Goal: Transaction & Acquisition: Purchase product/service

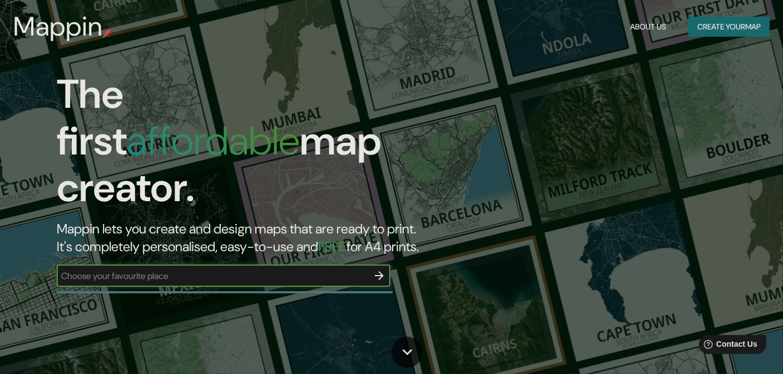
click at [213, 270] on input "text" at bounding box center [212, 276] width 311 height 13
type input "tultepec"
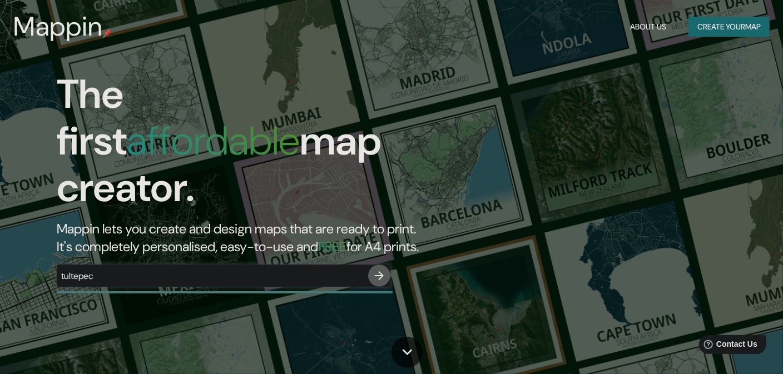
click at [377, 269] on icon "button" at bounding box center [378, 275] width 13 height 13
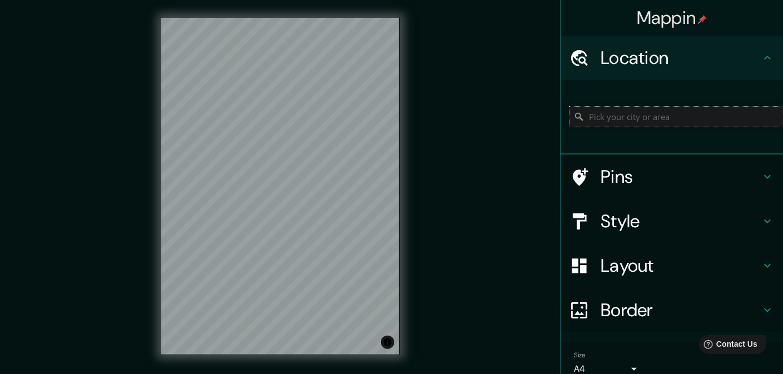
click at [660, 116] on input "Pick your city or area" at bounding box center [675, 117] width 213 height 20
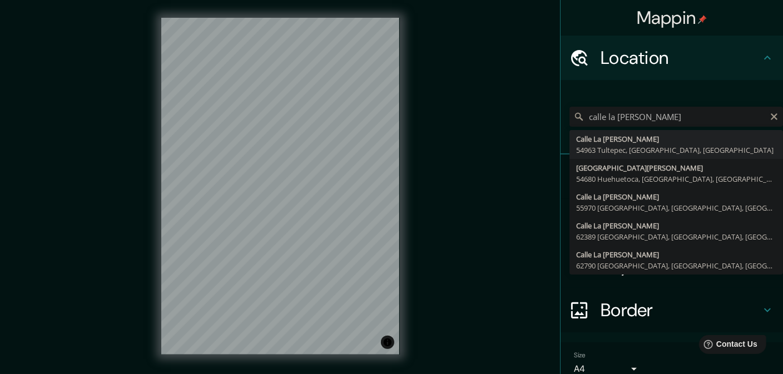
type input "[GEOGRAPHIC_DATA][PERSON_NAME], 54963 [GEOGRAPHIC_DATA], [GEOGRAPHIC_DATA], [GE…"
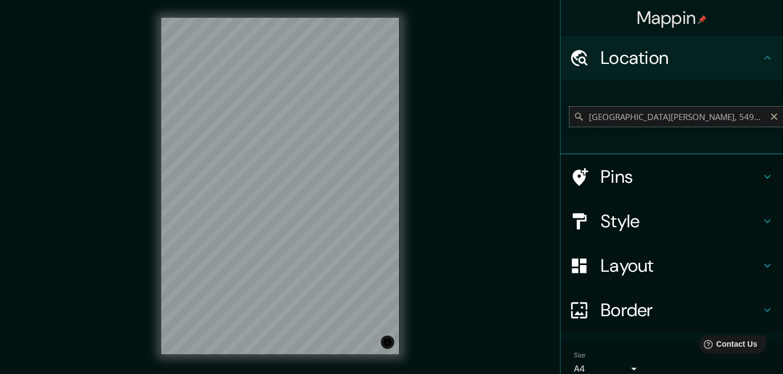
click at [685, 120] on input "[GEOGRAPHIC_DATA][PERSON_NAME], 54963 [GEOGRAPHIC_DATA], [GEOGRAPHIC_DATA], [GE…" at bounding box center [675, 117] width 213 height 20
click at [757, 117] on input "[GEOGRAPHIC_DATA][PERSON_NAME], 54963 [GEOGRAPHIC_DATA], [GEOGRAPHIC_DATA], [GE…" at bounding box center [675, 117] width 213 height 20
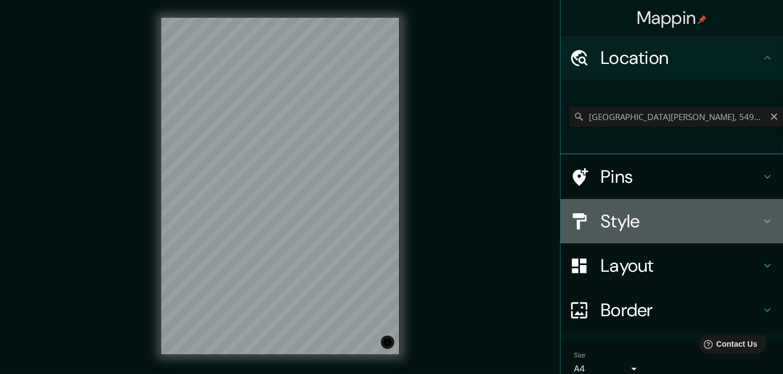
click at [649, 226] on h4 "Style" at bounding box center [680, 221] width 160 height 22
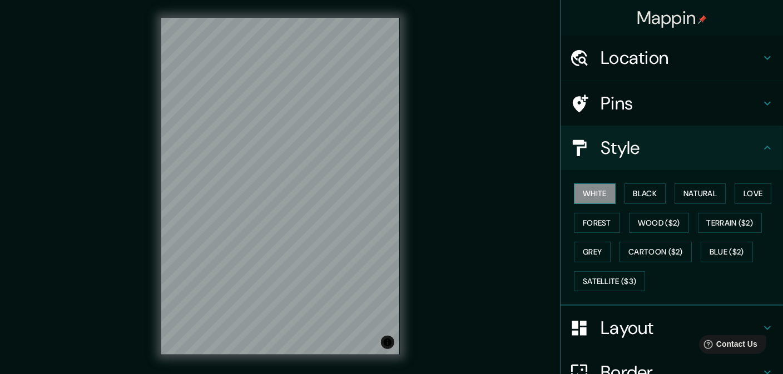
click at [593, 191] on button "White" at bounding box center [595, 193] width 42 height 21
